Goal: Transaction & Acquisition: Book appointment/travel/reservation

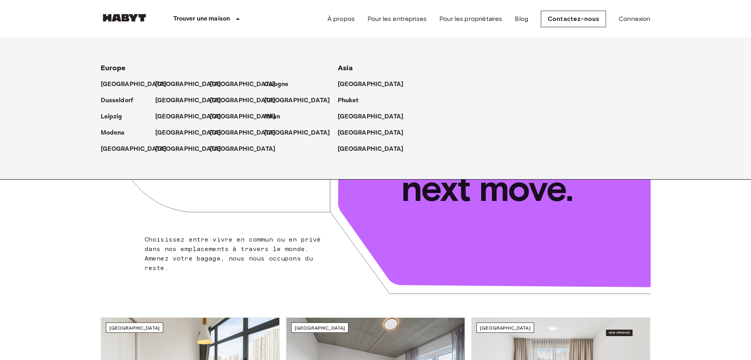
click at [240, 22] on icon at bounding box center [237, 18] width 9 height 9
click at [592, 23] on link "Contactez-nous" at bounding box center [573, 19] width 65 height 17
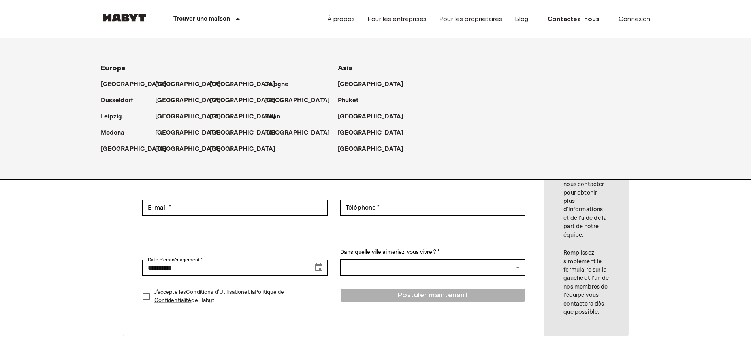
click at [657, 26] on nav "Trouver une maison Europe Amsterdam Berlin Brussels Cologne Dusseldorf Frankfur…" at bounding box center [375, 19] width 569 height 38
click at [643, 21] on link "Connexion" at bounding box center [635, 18] width 32 height 9
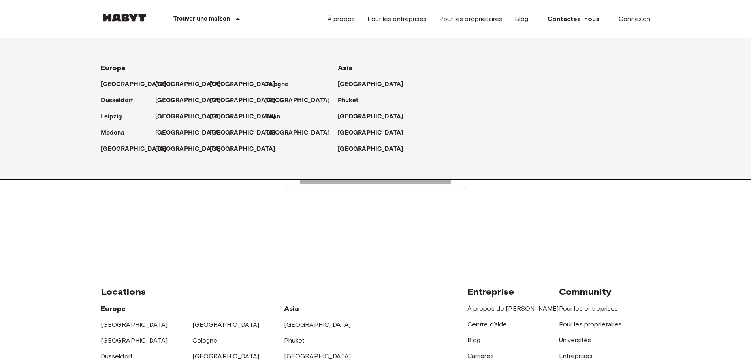
click at [213, 17] on p "Trouver une maison" at bounding box center [202, 18] width 57 height 9
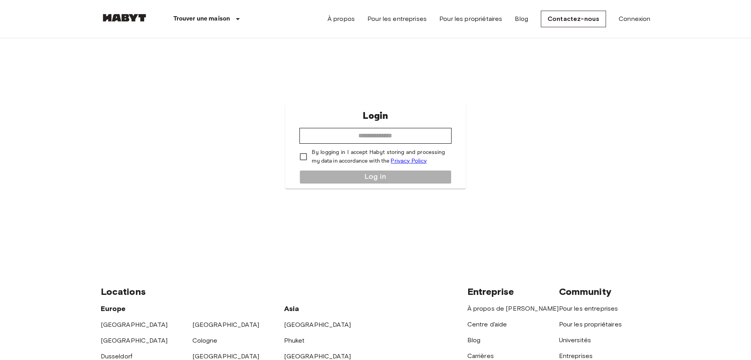
click at [632, 66] on div "Login ​ By logging in I accept Habyt storing and processing my data in accordan…" at bounding box center [376, 146] width 550 height 216
click at [642, 60] on div "Login ​ By logging in I accept Habyt storing and processing my data in accordan…" at bounding box center [376, 146] width 550 height 216
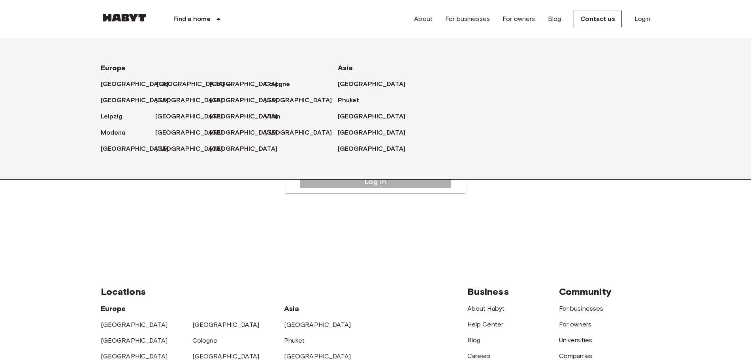
click at [168, 83] on font "[GEOGRAPHIC_DATA]" at bounding box center [191, 84] width 68 height 8
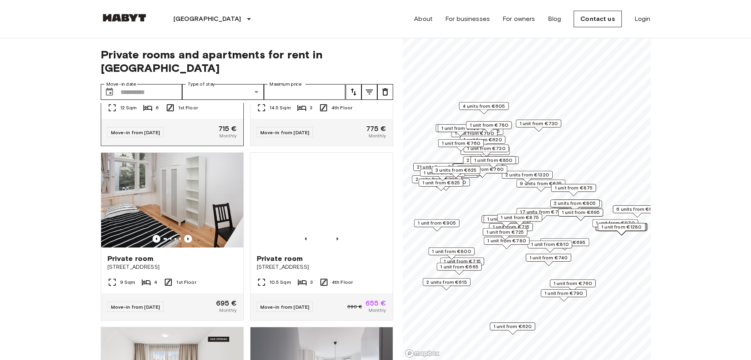
scroll to position [198, 0]
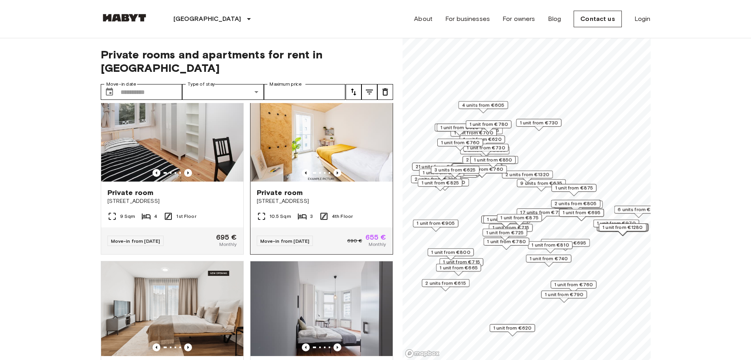
click at [322, 140] on img at bounding box center [322, 134] width 142 height 95
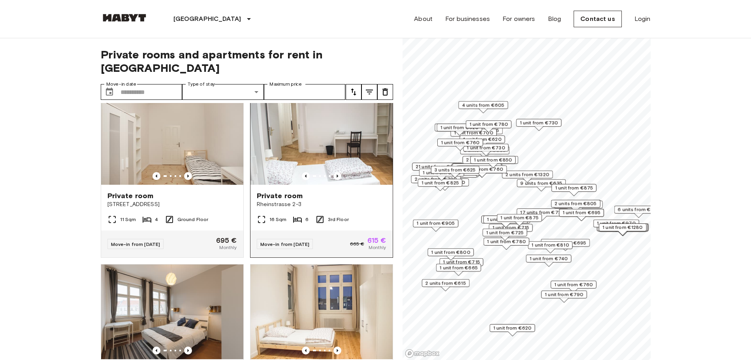
scroll to position [527, 0]
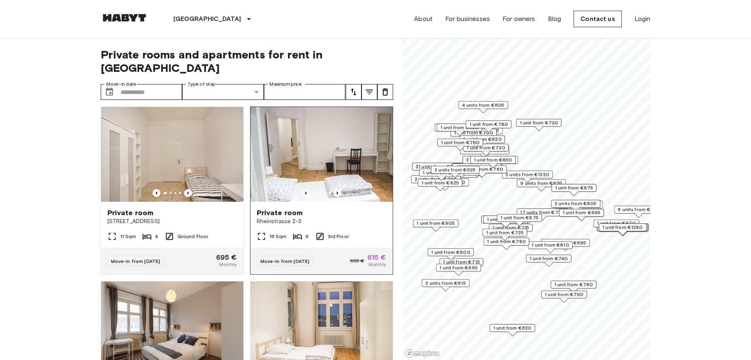
click at [362, 189] on div at bounding box center [322, 193] width 142 height 8
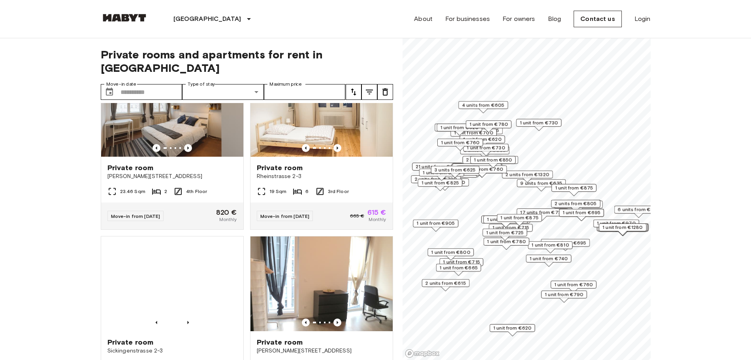
scroll to position [659, 0]
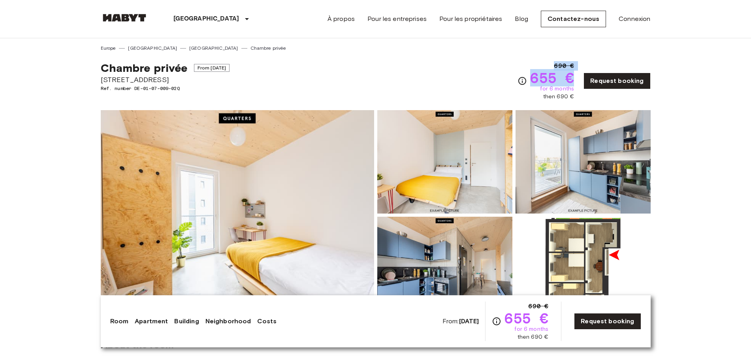
drag, startPoint x: 532, startPoint y: 78, endPoint x: 580, endPoint y: 81, distance: 47.9
click at [580, 81] on div "690 € 655 € for 6 months then 690 € Request booking" at bounding box center [584, 81] width 133 height 40
click at [567, 81] on span "655 €" at bounding box center [552, 78] width 44 height 14
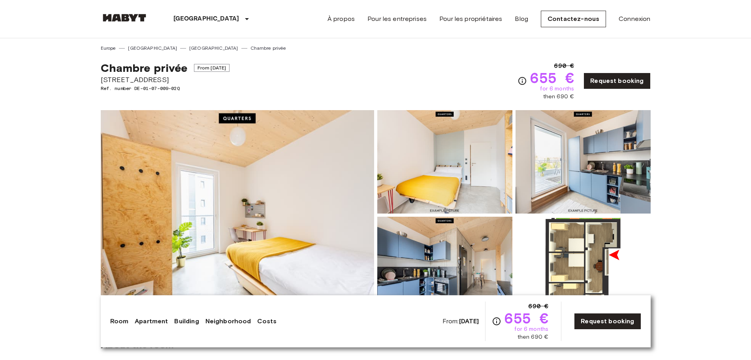
click at [567, 81] on span "655 €" at bounding box center [552, 78] width 44 height 14
click at [565, 81] on span "655 €" at bounding box center [552, 78] width 44 height 14
drag, startPoint x: 576, startPoint y: 80, endPoint x: 538, endPoint y: 81, distance: 38.0
click at [538, 81] on span "655 €" at bounding box center [552, 78] width 44 height 14
copy span "655 €"
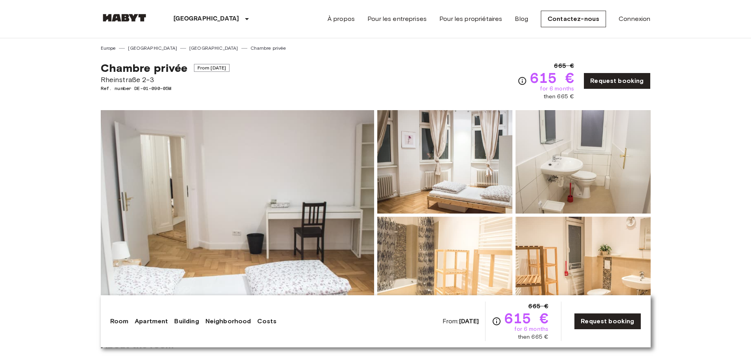
click at [140, 76] on span "Rheinstraße 2-3" at bounding box center [165, 80] width 129 height 10
copy span "Rheinstraße 2-3"
drag, startPoint x: 536, startPoint y: 77, endPoint x: 577, endPoint y: 80, distance: 40.8
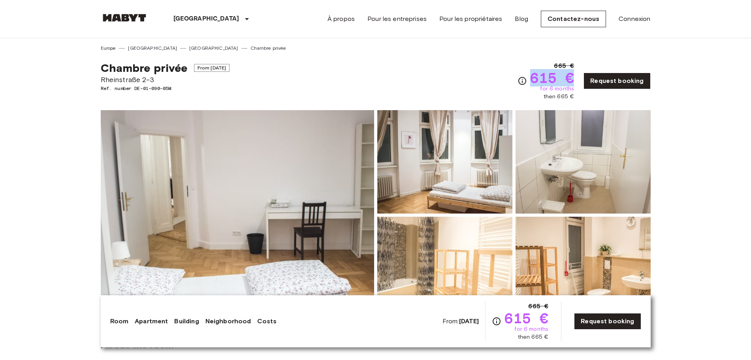
click at [574, 80] on span "615 €" at bounding box center [552, 78] width 44 height 14
copy span "615 €"
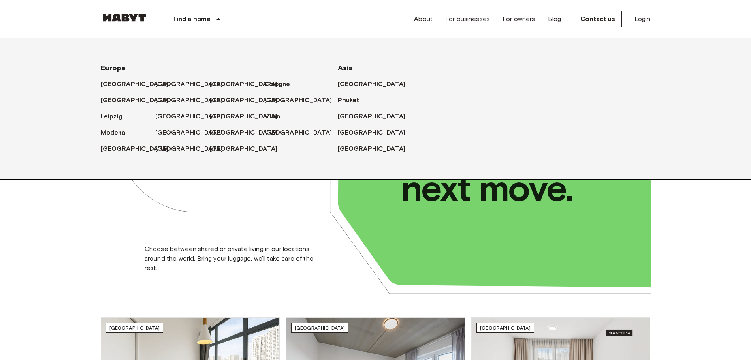
click at [210, 25] on div "Find a home" at bounding box center [198, 19] width 101 height 38
click at [174, 84] on font "[GEOGRAPHIC_DATA]" at bounding box center [191, 84] width 68 height 8
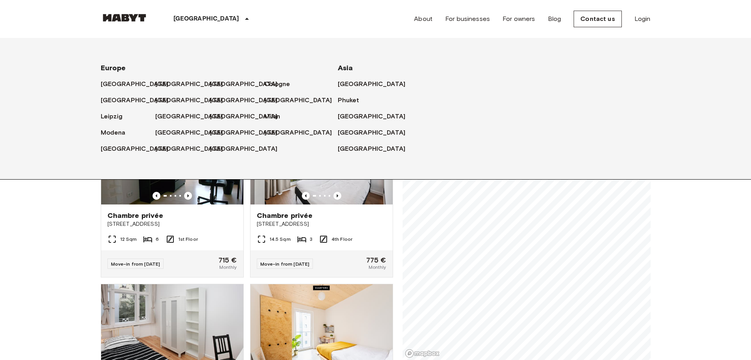
click at [180, 13] on div "[GEOGRAPHIC_DATA]" at bounding box center [213, 19] width 131 height 38
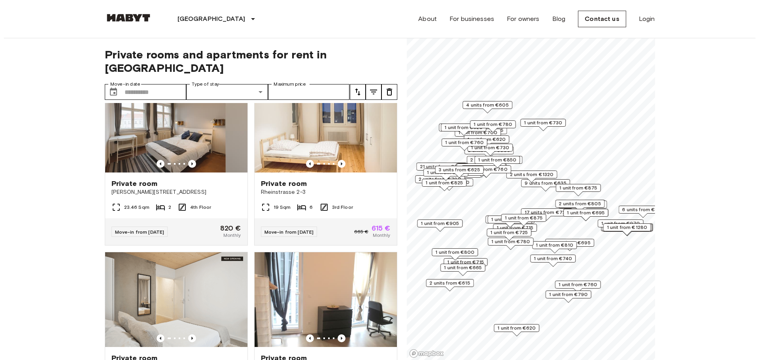
scroll to position [791, 0]
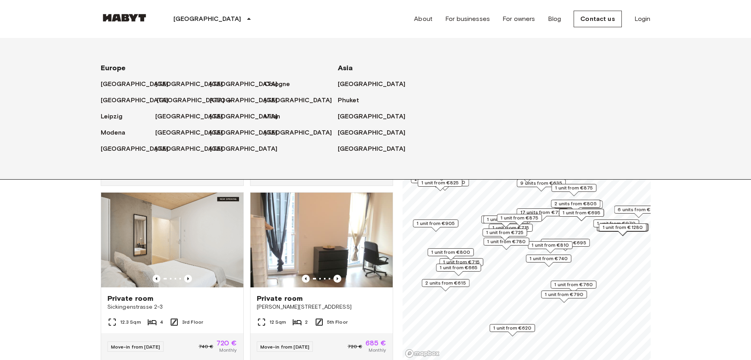
click at [172, 99] on font "[GEOGRAPHIC_DATA]" at bounding box center [191, 100] width 68 height 8
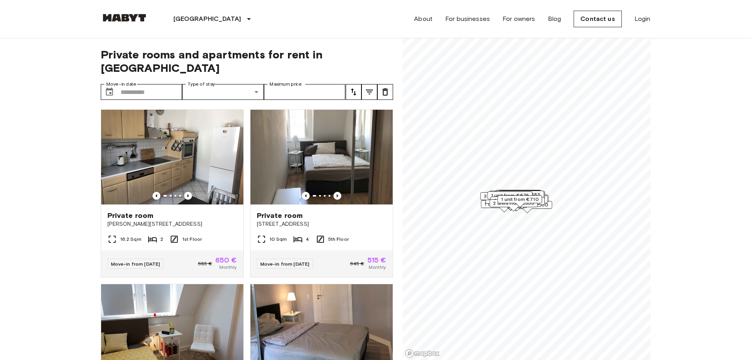
click at [370, 87] on icon "tune" at bounding box center [369, 91] width 9 height 9
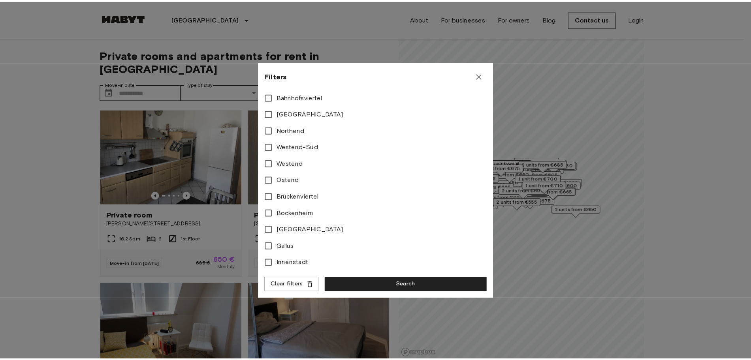
scroll to position [266, 0]
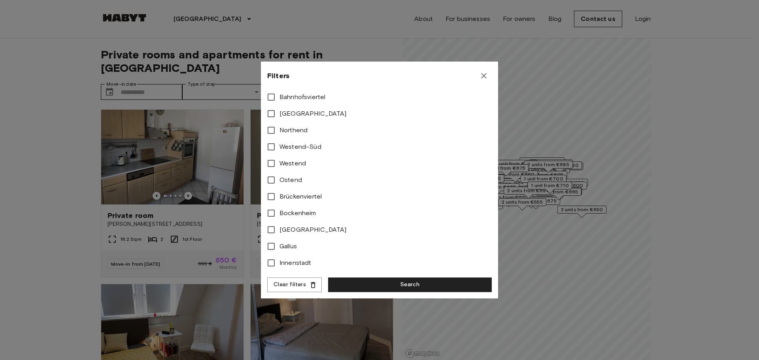
click at [3, 183] on div at bounding box center [379, 180] width 759 height 360
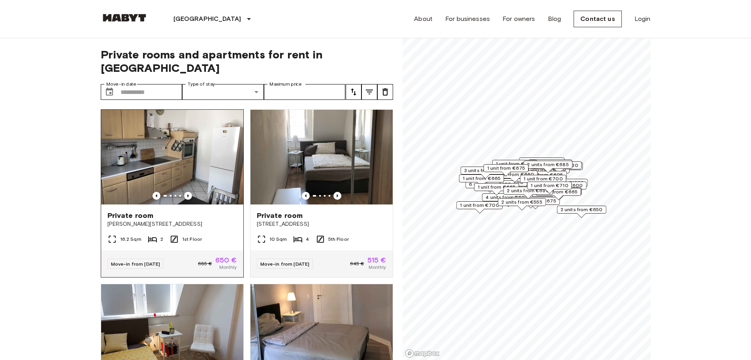
click at [185, 211] on div "Private room" at bounding box center [173, 215] width 130 height 9
click at [155, 84] on input "Move-in date" at bounding box center [152, 92] width 62 height 16
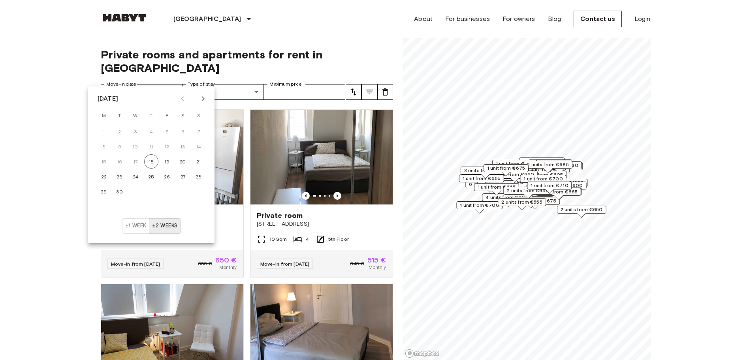
click at [205, 99] on icon "Next month" at bounding box center [202, 98] width 9 height 9
click at [154, 170] on button "23" at bounding box center [151, 177] width 14 height 14
type input "**********"
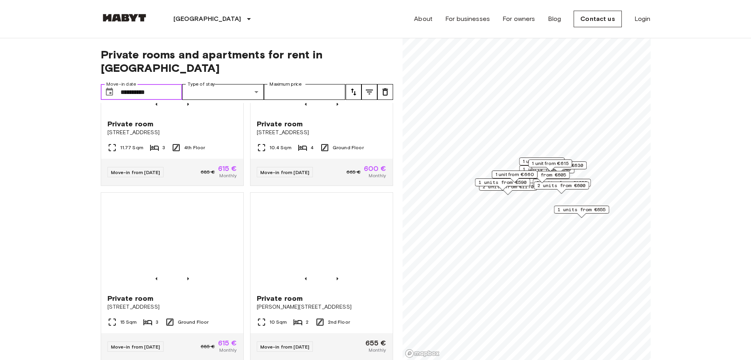
scroll to position [857, 0]
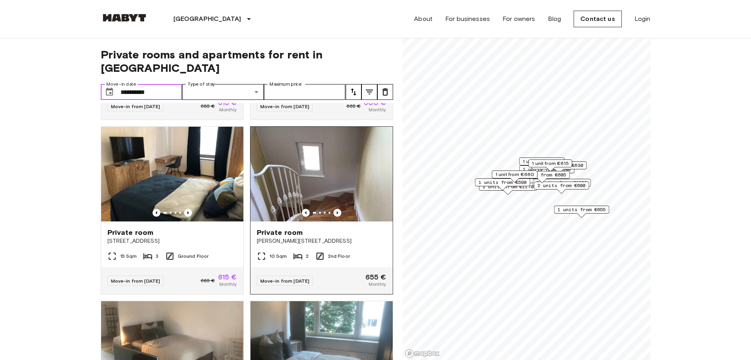
click at [293, 160] on img at bounding box center [322, 174] width 142 height 95
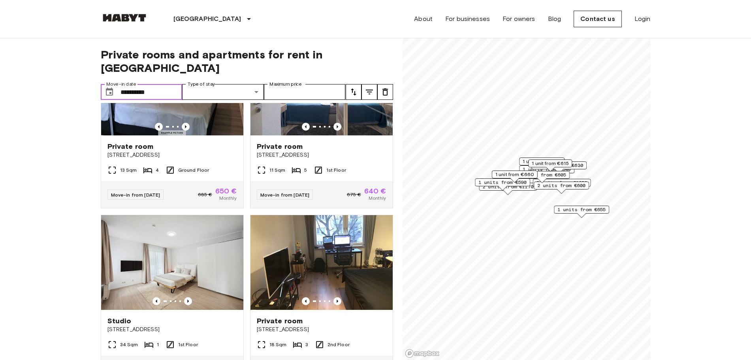
scroll to position [0, 0]
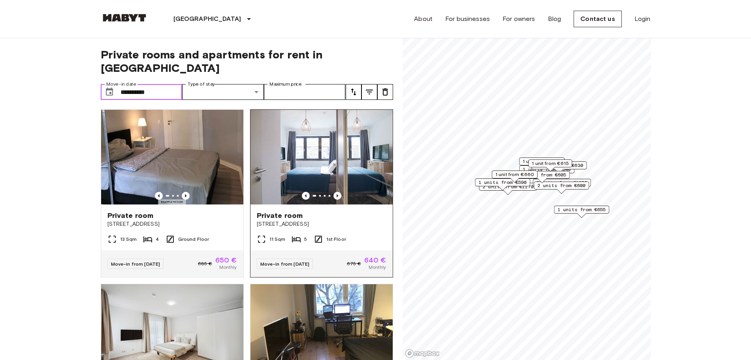
click at [309, 165] on img at bounding box center [322, 157] width 142 height 95
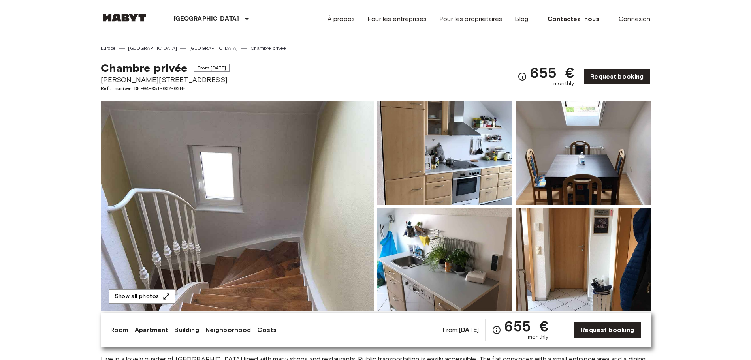
click at [142, 77] on span "[PERSON_NAME][STREET_ADDRESS]" at bounding box center [165, 80] width 129 height 10
copy span "[PERSON_NAME][STREET_ADDRESS]"
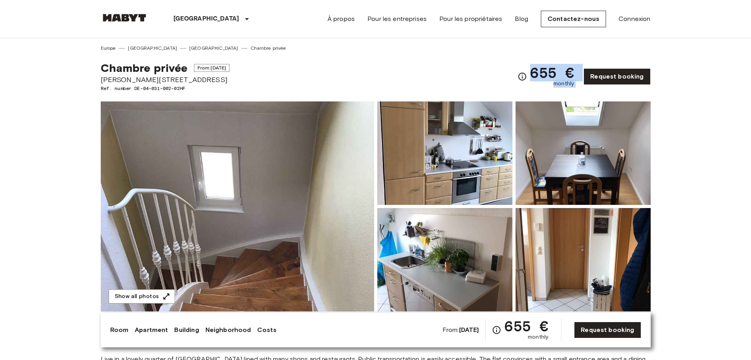
drag, startPoint x: 532, startPoint y: 70, endPoint x: 583, endPoint y: 83, distance: 52.0
click at [583, 83] on div "655 € monthly Request booking" at bounding box center [584, 76] width 133 height 31
copy div "655 € monthly"
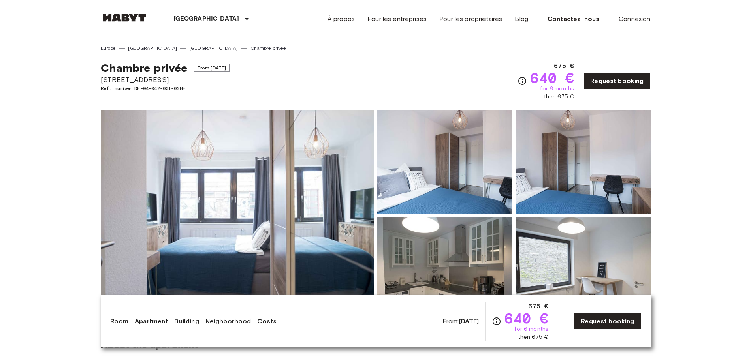
click at [538, 74] on span "640 €" at bounding box center [552, 78] width 44 height 14
drag, startPoint x: 537, startPoint y: 74, endPoint x: 567, endPoint y: 81, distance: 30.7
click at [567, 81] on span "640 €" at bounding box center [552, 78] width 44 height 14
click at [538, 77] on span "640 €" at bounding box center [552, 78] width 44 height 14
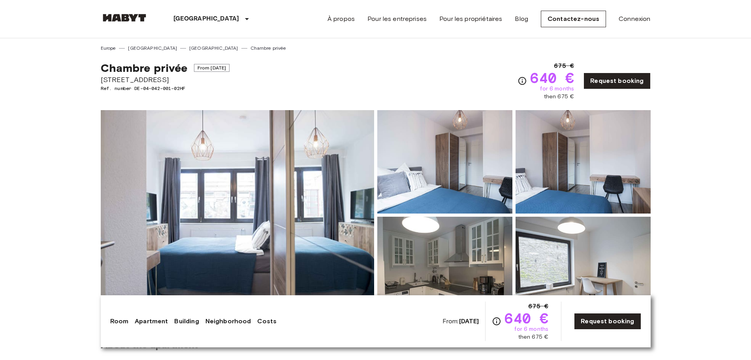
click at [538, 78] on span "640 €" at bounding box center [552, 78] width 44 height 14
copy span "640 €"
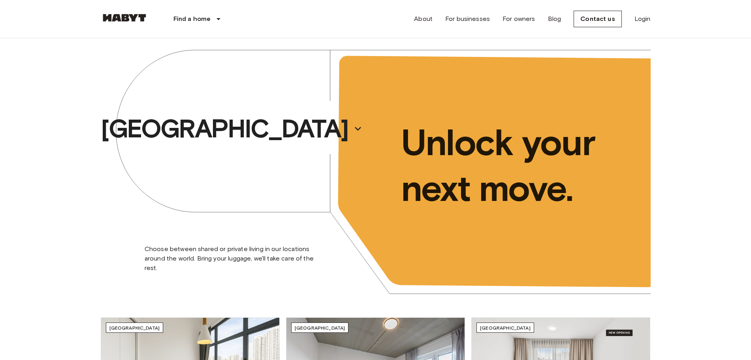
click at [215, 44] on div "[GEOGRAPHIC_DATA]" at bounding box center [238, 128] width 275 height 181
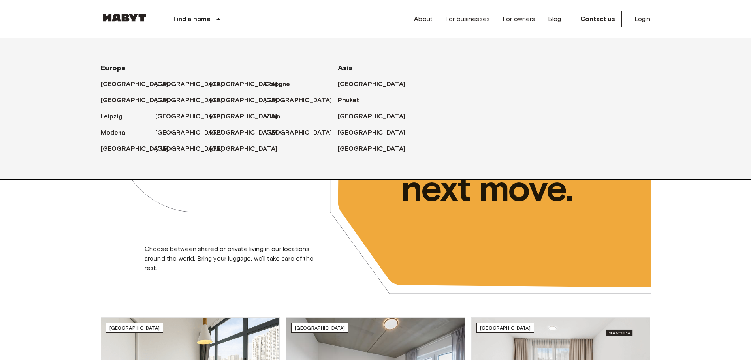
click at [206, 18] on font "Find a home" at bounding box center [193, 19] width 38 height 8
click at [166, 81] on font "[GEOGRAPHIC_DATA]" at bounding box center [191, 84] width 68 height 8
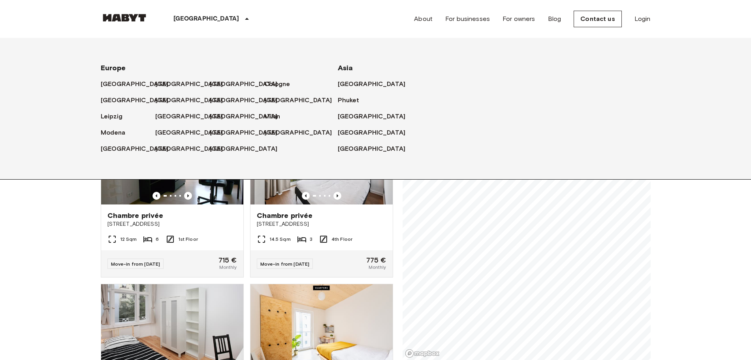
click at [179, 20] on font "[GEOGRAPHIC_DATA]" at bounding box center [208, 19] width 68 height 8
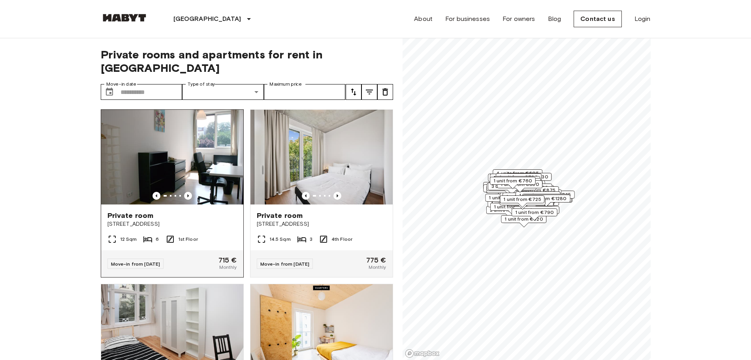
scroll to position [132, 0]
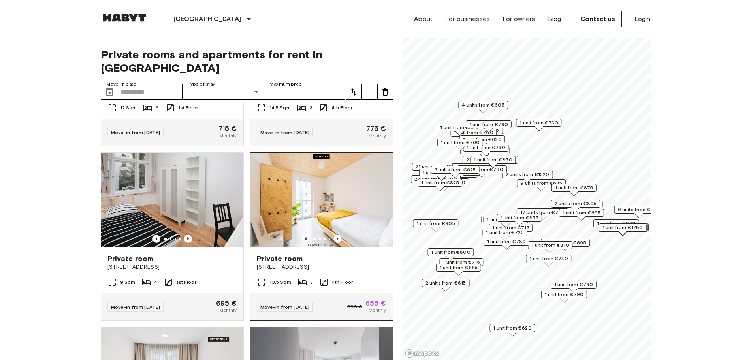
click at [321, 198] on img at bounding box center [322, 200] width 142 height 95
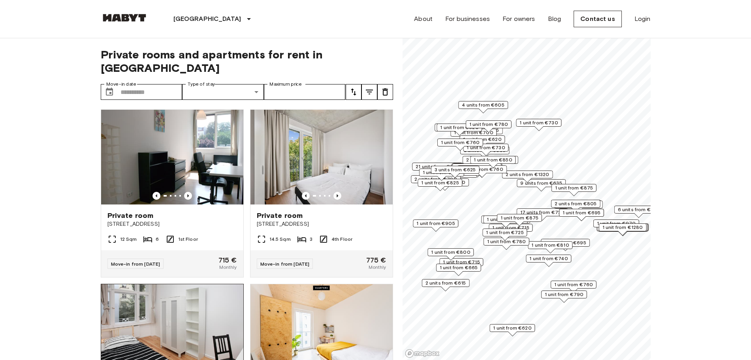
scroll to position [66, 0]
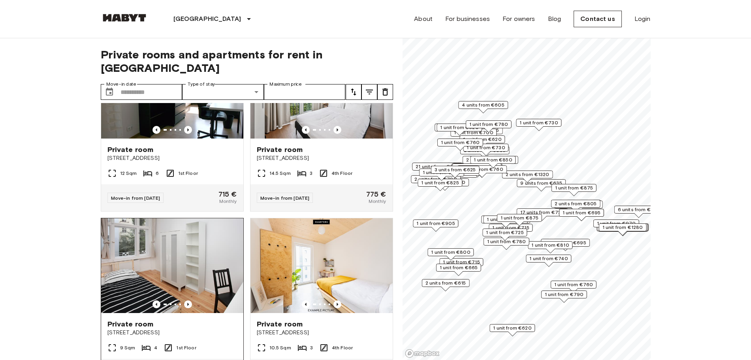
click at [167, 219] on img at bounding box center [172, 266] width 142 height 95
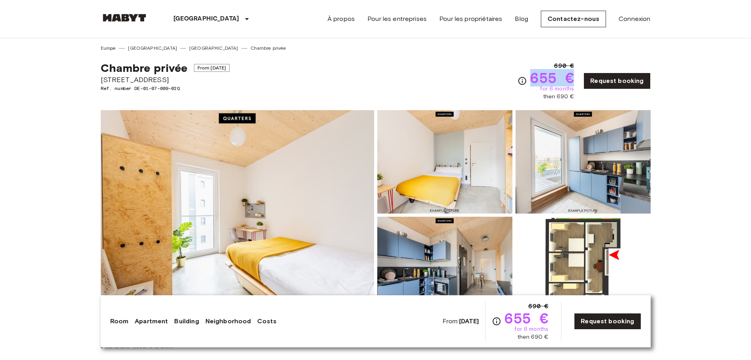
drag, startPoint x: 537, startPoint y: 79, endPoint x: 576, endPoint y: 78, distance: 39.1
click at [574, 78] on span "655 €" at bounding box center [552, 78] width 44 height 14
copy span "655 €"
